Goal: Information Seeking & Learning: Learn about a topic

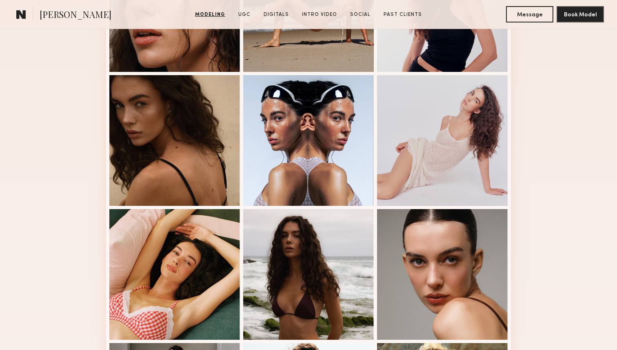
scroll to position [303, 0]
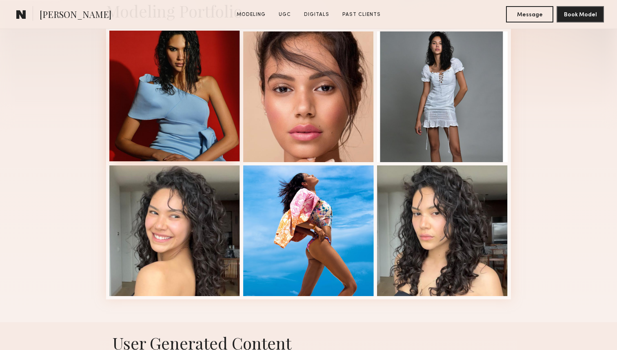
scroll to position [220, 0]
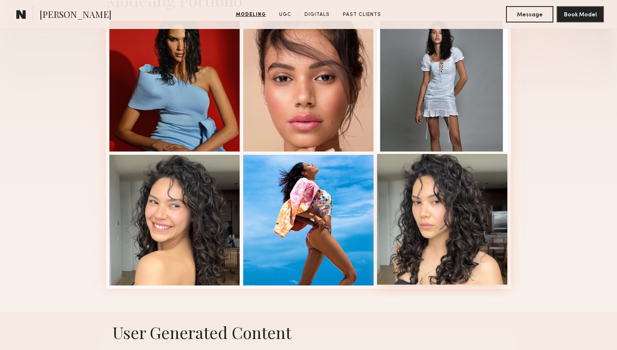
click at [464, 240] on div at bounding box center [442, 219] width 131 height 131
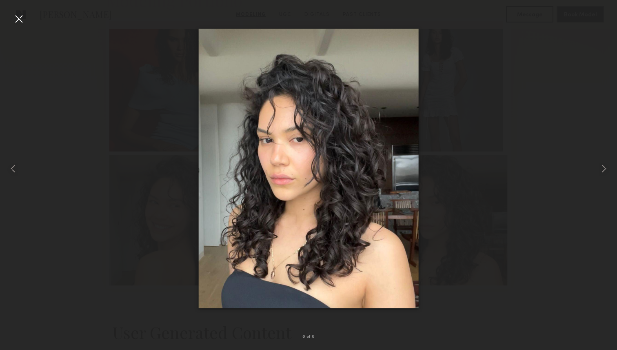
click at [574, 93] on div at bounding box center [308, 168] width 617 height 311
click at [24, 20] on div at bounding box center [18, 18] width 13 height 13
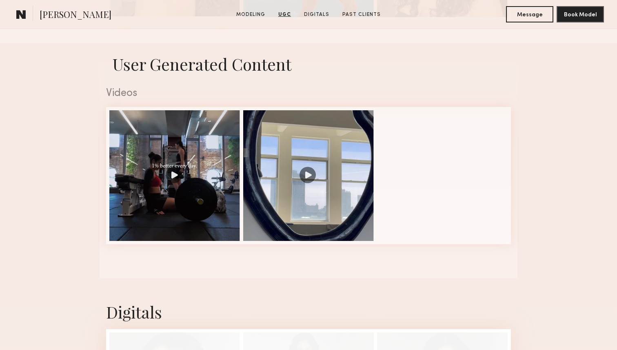
scroll to position [0, 0]
